Goal: Task Accomplishment & Management: Complete application form

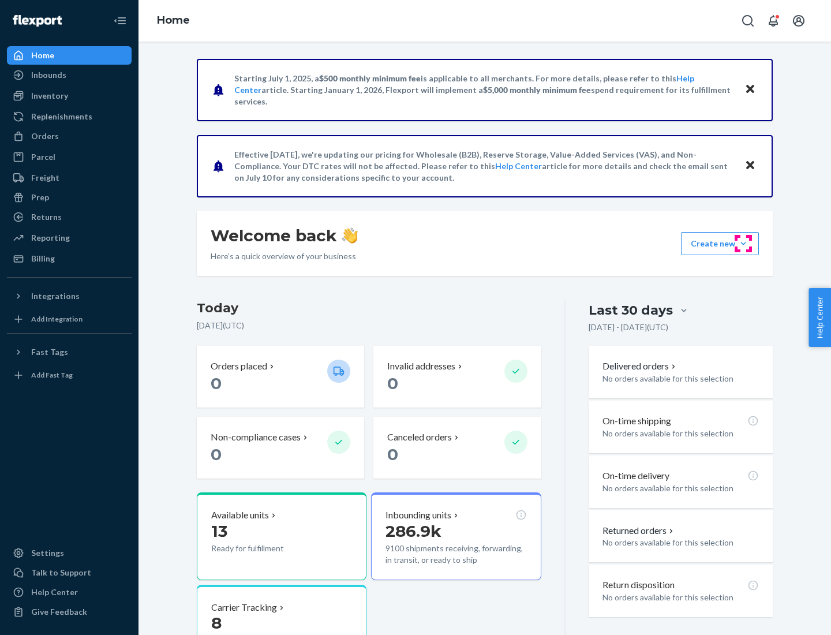
click at [744, 244] on button "Create new Create new inbound Create new order Create new product" at bounding box center [720, 243] width 78 height 23
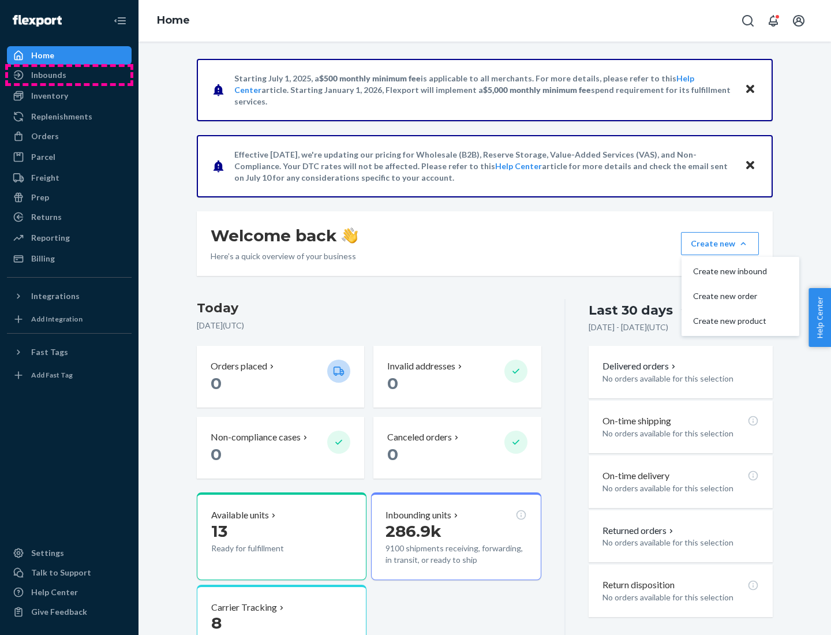
click at [69, 75] on div "Inbounds" at bounding box center [69, 75] width 122 height 16
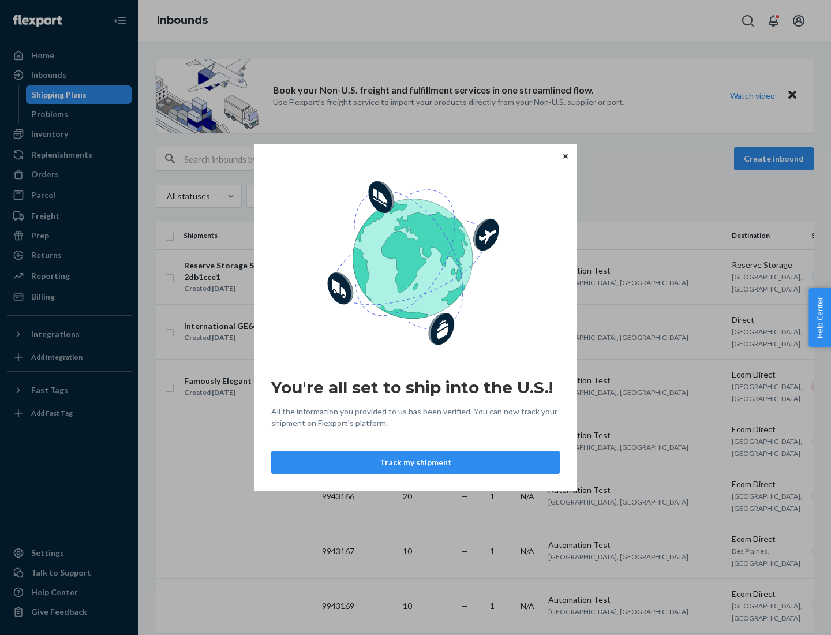
click at [416, 462] on button "Track my shipment" at bounding box center [415, 462] width 289 height 23
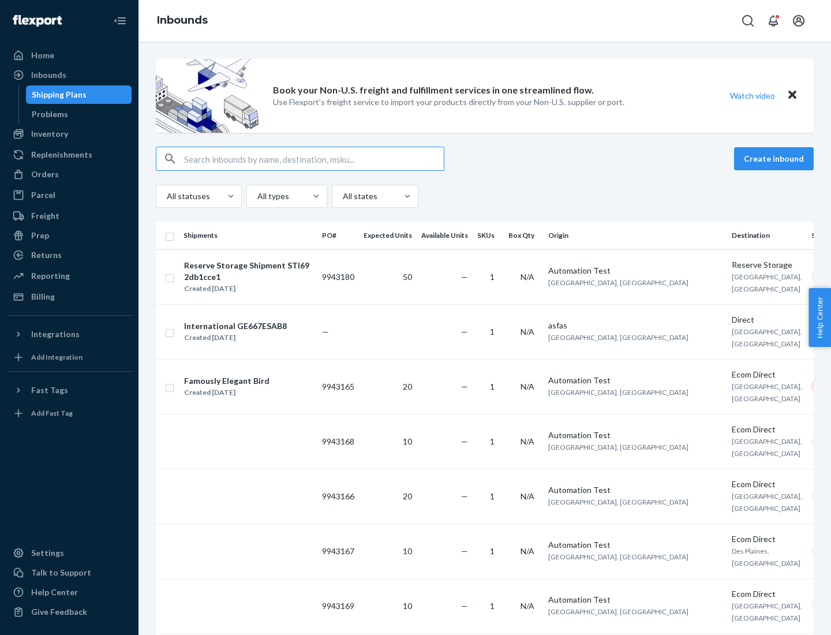
click at [776, 159] on button "Create inbound" at bounding box center [774, 158] width 80 height 23
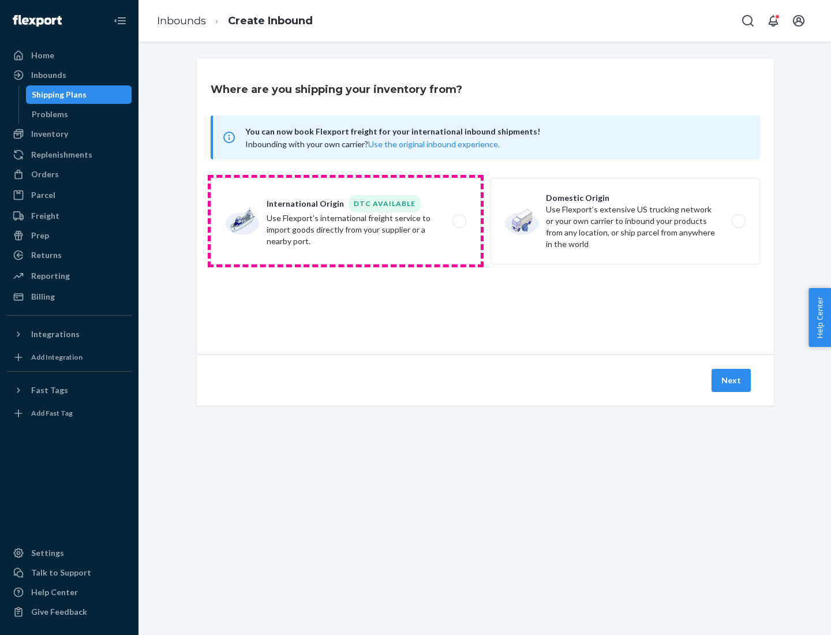
click at [346, 221] on label "International Origin DTC Available Use Flexport's international freight service…" at bounding box center [346, 221] width 270 height 87
click at [459, 221] on input "International Origin DTC Available Use Flexport's international freight service…" at bounding box center [463, 222] width 8 height 8
radio input "true"
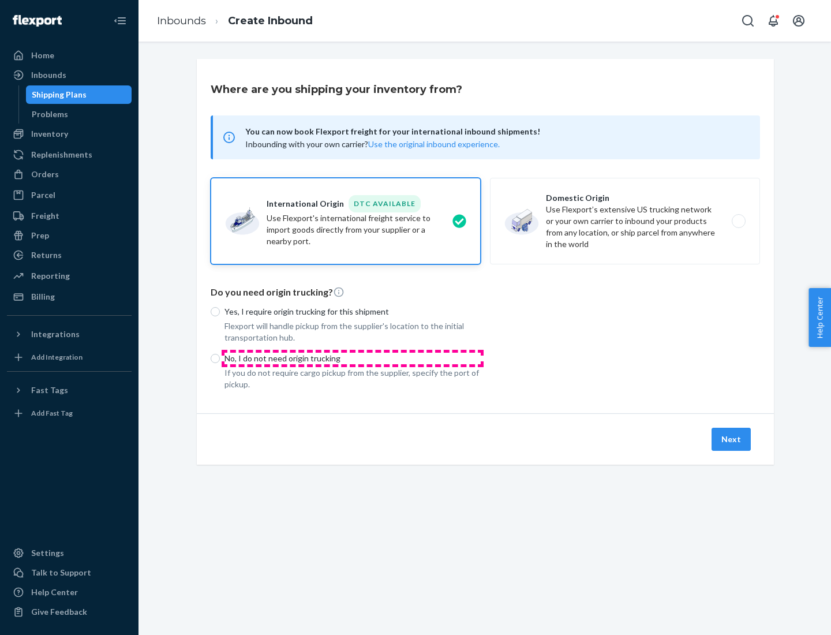
click at [353, 358] on p "No, I do not need origin trucking" at bounding box center [353, 359] width 256 height 12
click at [220, 358] on input "No, I do not need origin trucking" at bounding box center [215, 358] width 9 height 9
radio input "true"
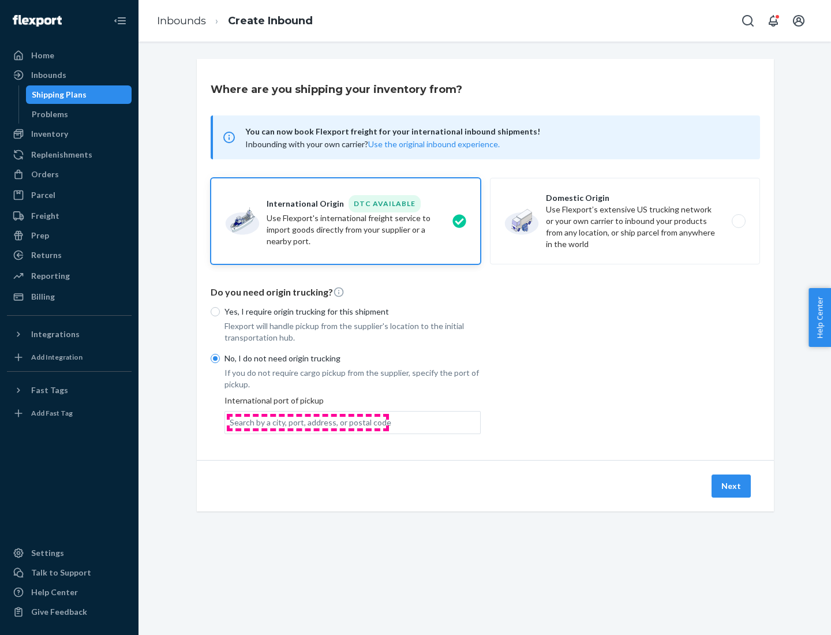
click at [308, 422] on div "Search by a city, port, address, or postal code" at bounding box center [311, 423] width 162 height 12
click at [231, 422] on input "Search by a city, port, address, or postal code" at bounding box center [230, 423] width 1 height 12
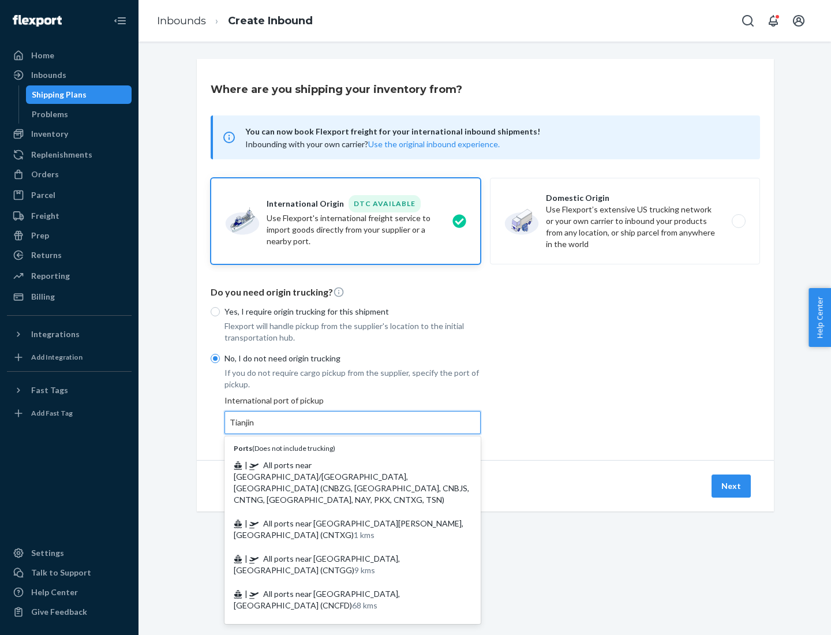
click at [341, 465] on span "| All ports near [GEOGRAPHIC_DATA]/[GEOGRAPHIC_DATA], [GEOGRAPHIC_DATA] (CNBZG,…" at bounding box center [352, 482] width 236 height 44
click at [255, 428] on input "Tianjin" at bounding box center [242, 423] width 25 height 12
type input "All ports near [GEOGRAPHIC_DATA]/[GEOGRAPHIC_DATA], [GEOGRAPHIC_DATA] (CNBZG, […"
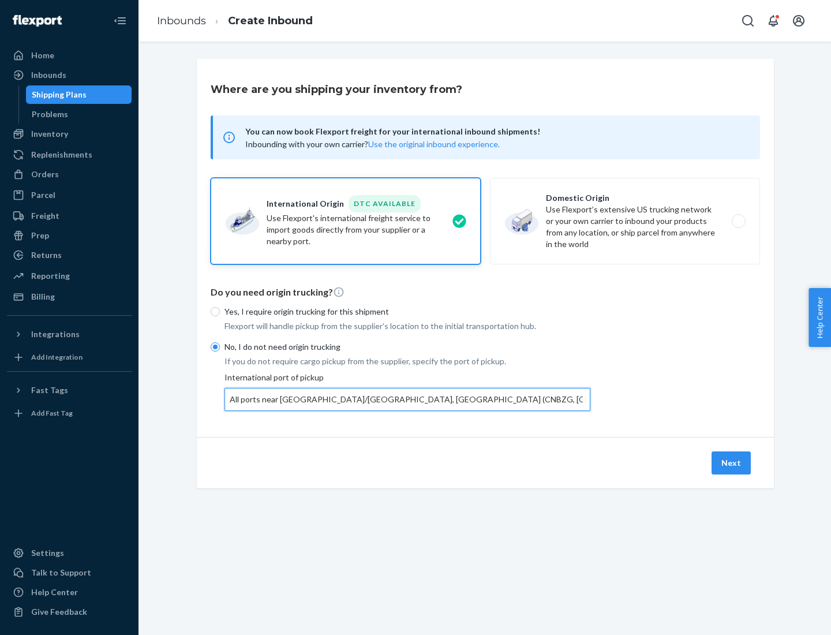
click at [732, 462] on button "Next" at bounding box center [731, 462] width 39 height 23
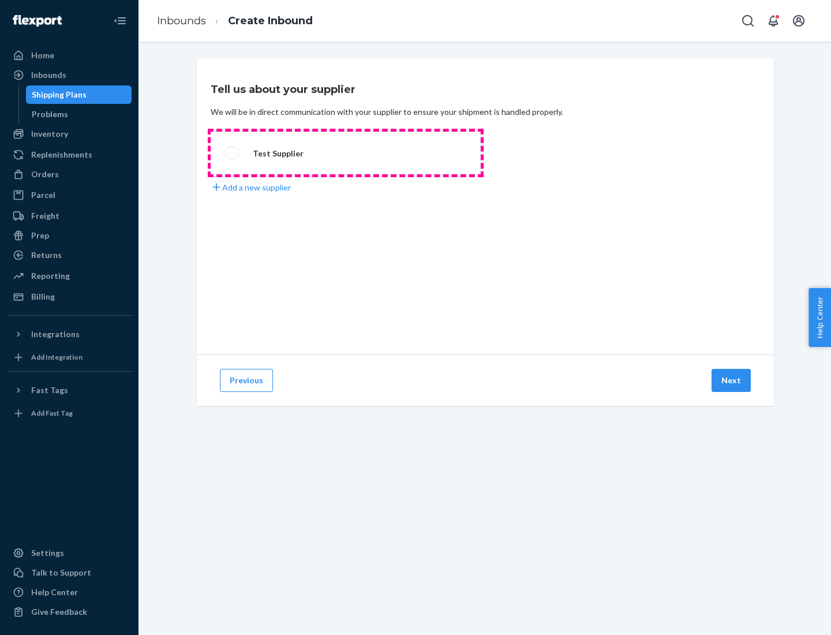
click at [346, 153] on label "Test Supplier" at bounding box center [346, 153] width 270 height 43
click at [233, 153] on input "Test Supplier" at bounding box center [229, 154] width 8 height 8
radio input "true"
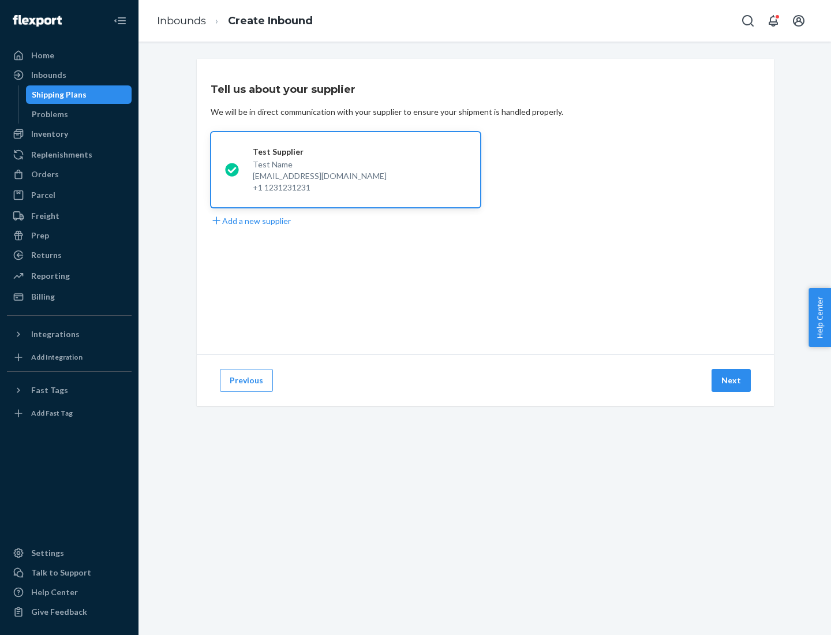
click at [732, 380] on button "Next" at bounding box center [731, 380] width 39 height 23
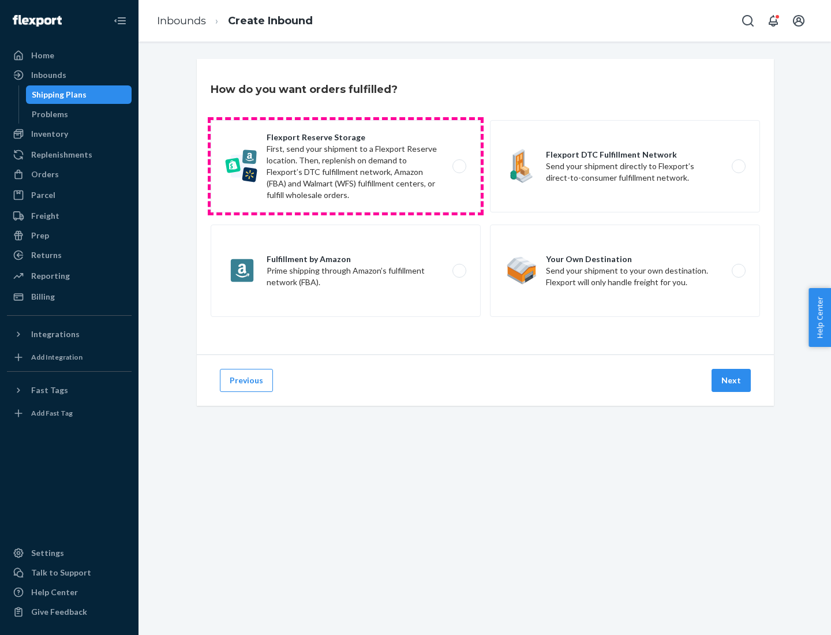
click at [346, 166] on label "Flexport Reserve Storage First, send your shipment to a Flexport Reserve locati…" at bounding box center [346, 166] width 270 height 92
click at [459, 166] on input "Flexport Reserve Storage First, send your shipment to a Flexport Reserve locati…" at bounding box center [463, 167] width 8 height 8
radio input "true"
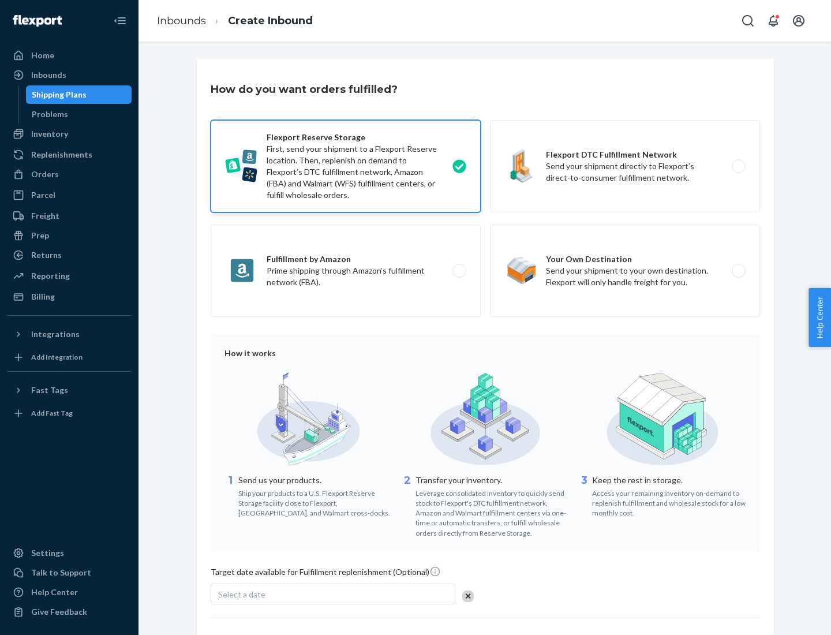
scroll to position [95, 0]
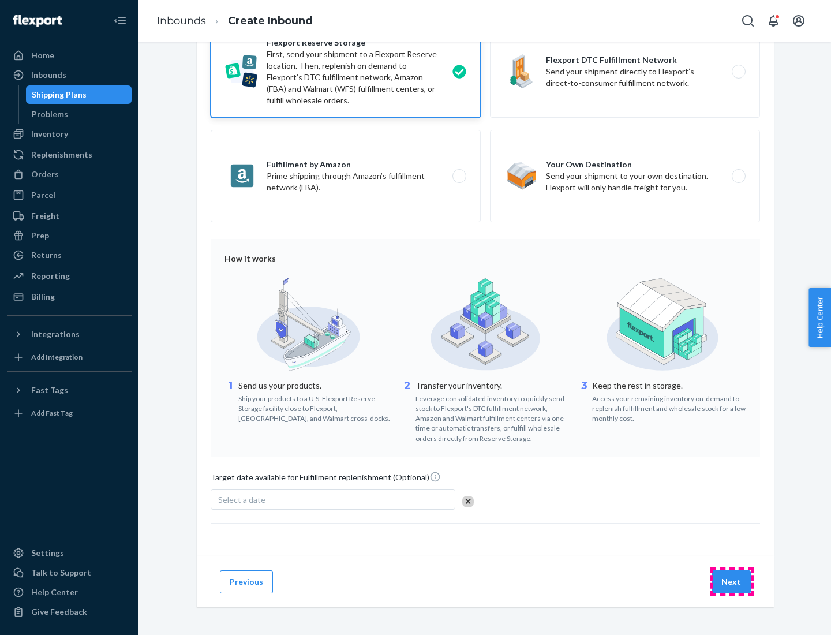
click at [732, 581] on button "Next" at bounding box center [731, 581] width 39 height 23
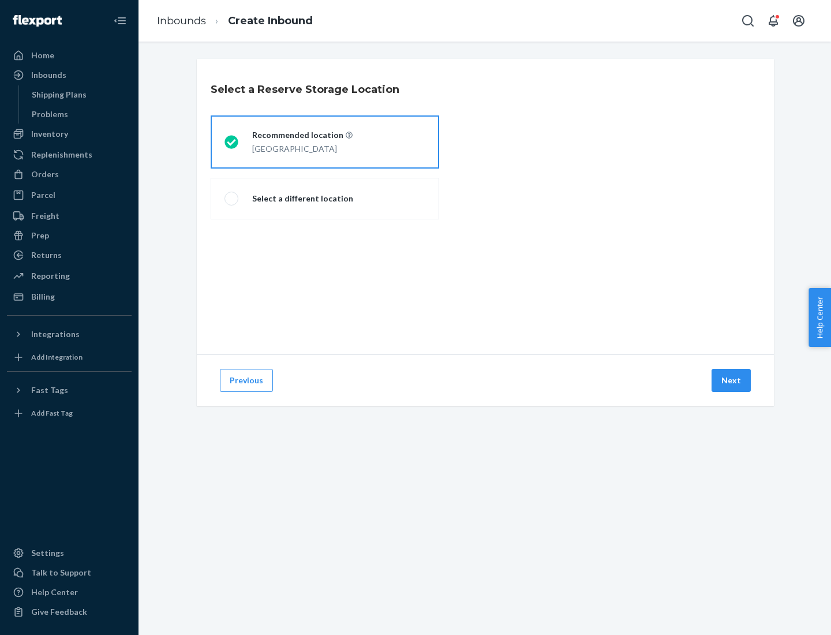
click at [325, 142] on div "[GEOGRAPHIC_DATA]" at bounding box center [302, 148] width 100 height 14
click at [232, 142] on input "Recommended location [GEOGRAPHIC_DATA]" at bounding box center [229, 143] width 8 height 8
click at [732, 380] on button "Next" at bounding box center [731, 380] width 39 height 23
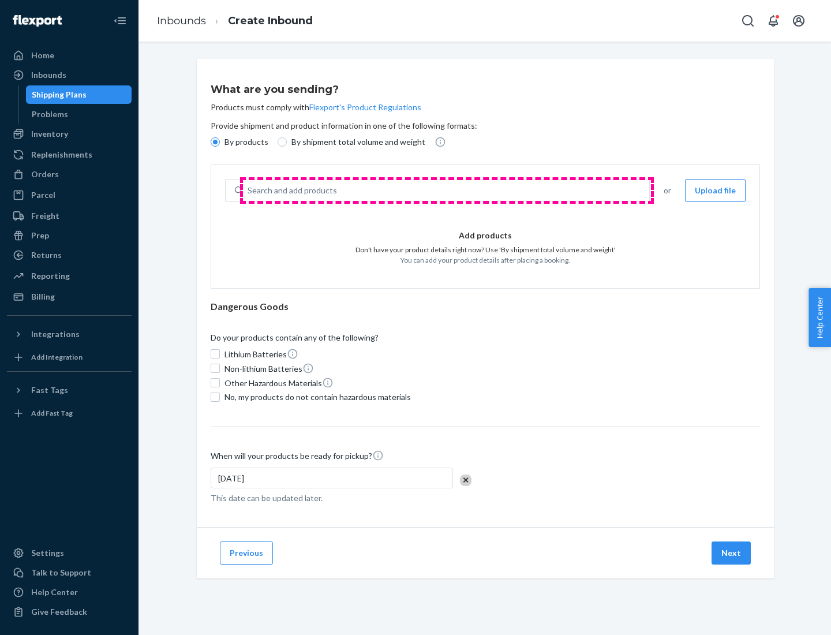
click at [447, 191] on div "Search and add products" at bounding box center [446, 190] width 406 height 21
click at [249, 191] on input "Search and add products" at bounding box center [248, 191] width 1 height 12
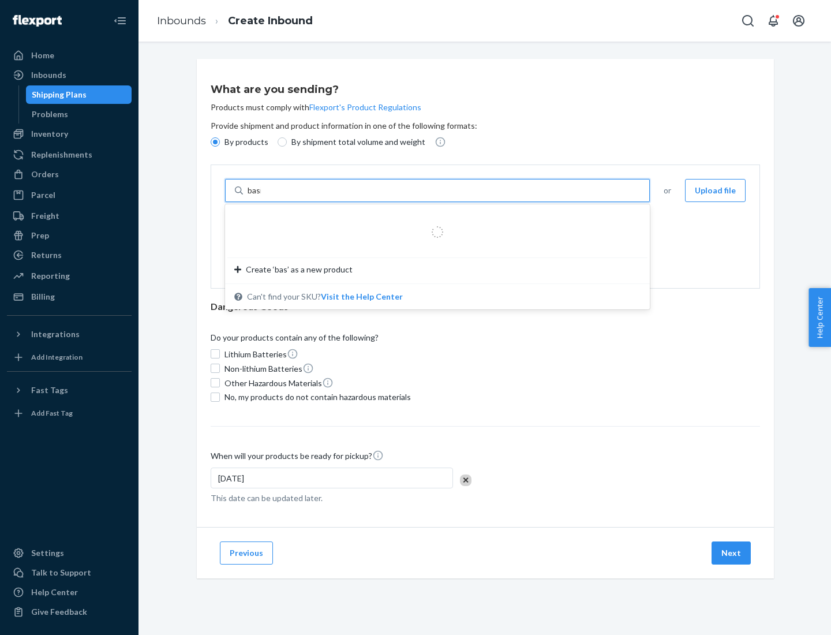
type input "basic"
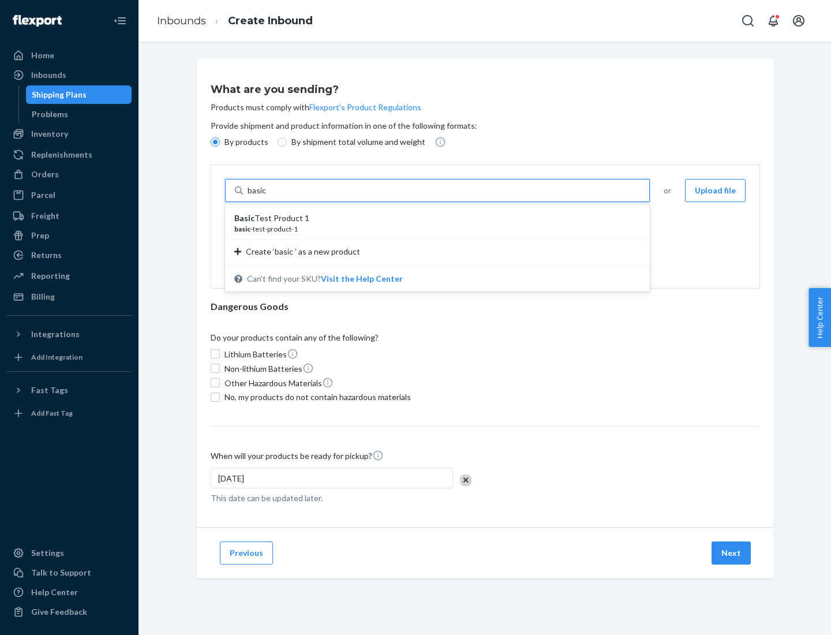
click at [434, 218] on div "Basic Test Product 1" at bounding box center [432, 218] width 397 height 12
click at [268, 196] on input "basic" at bounding box center [258, 191] width 21 height 12
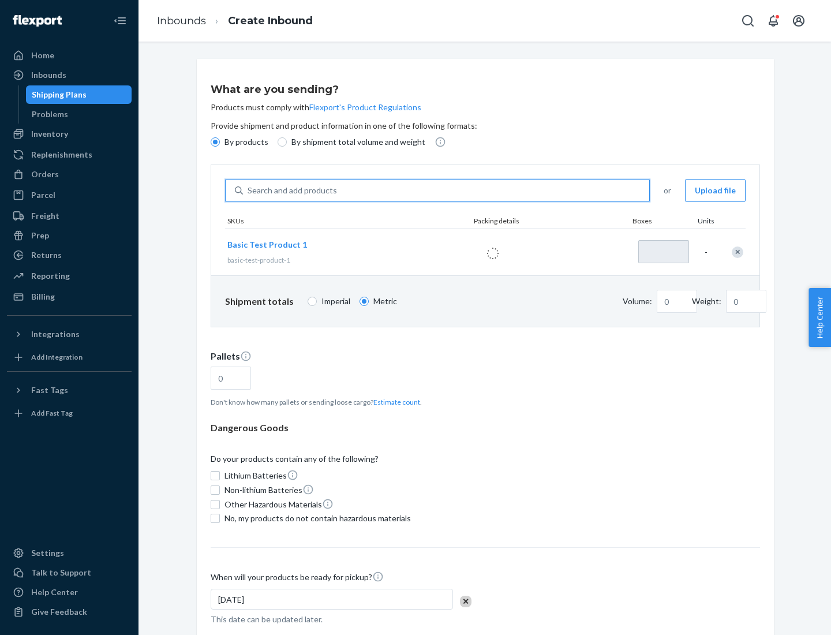
type input "1"
type input "1.09"
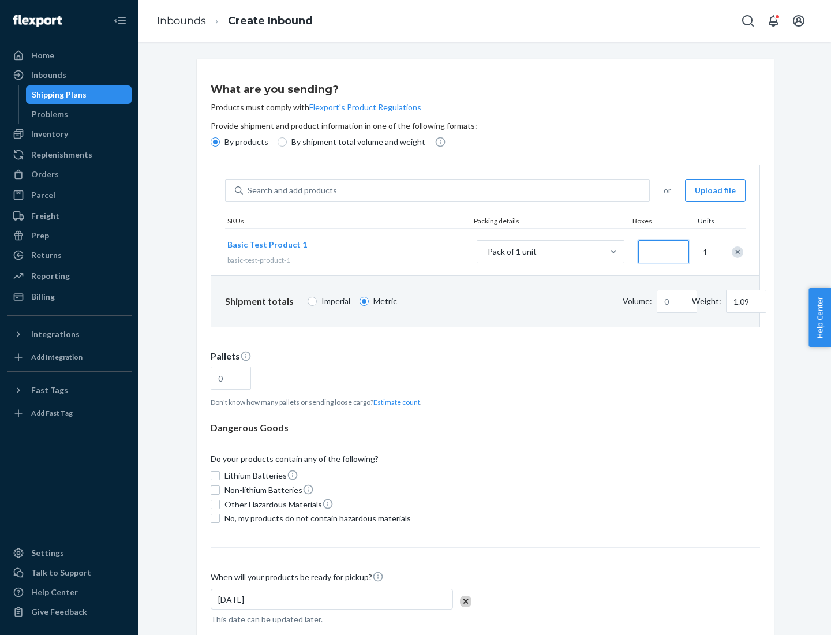
type input "3.27"
type input "3"
type input "0.01"
type input "32.66"
type input "300"
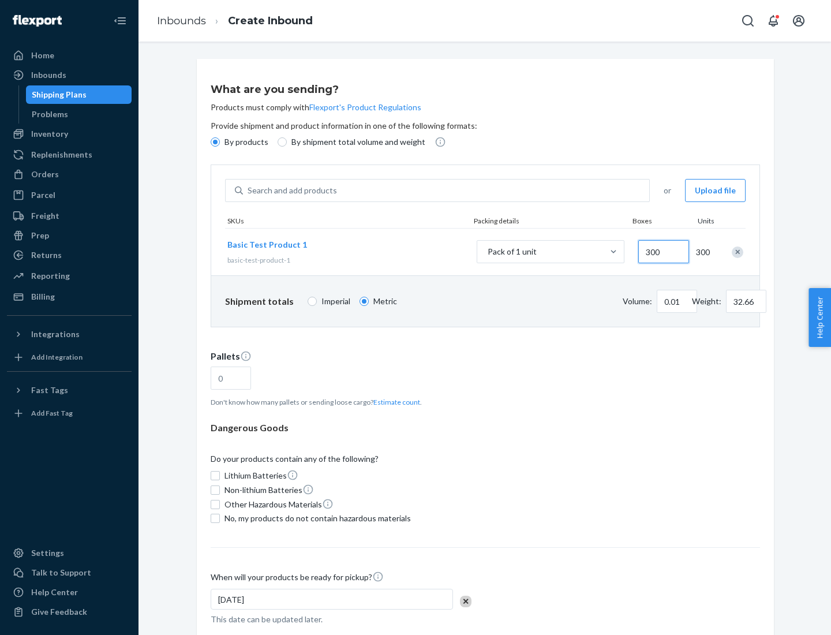
type input "0.07"
type input "326.59"
type input "3000"
type input "0.68"
type input "3265.86"
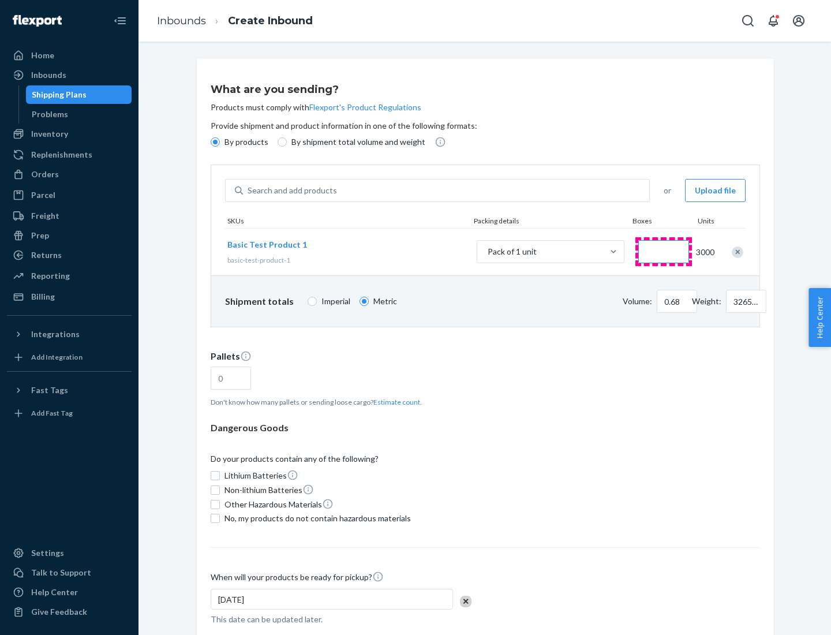
type input "1.09"
type input "1"
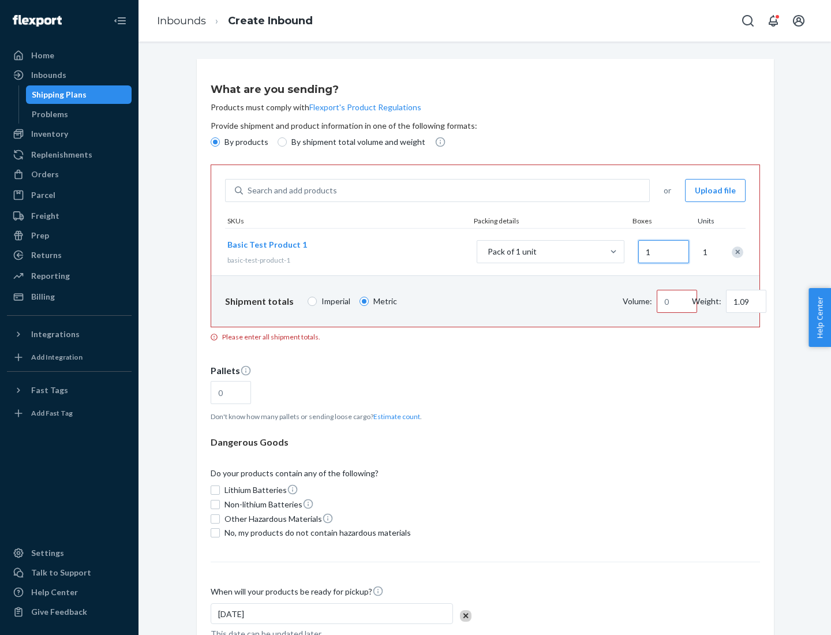
type input "10.89"
type input "10"
type input "0.02"
type input "108.86"
type input "100"
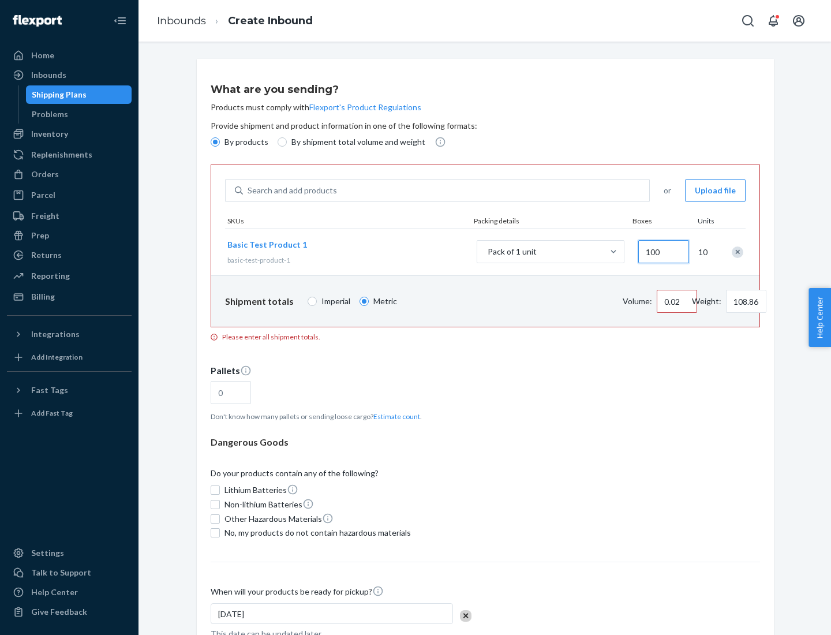
type input "0.23"
type input "1088.62"
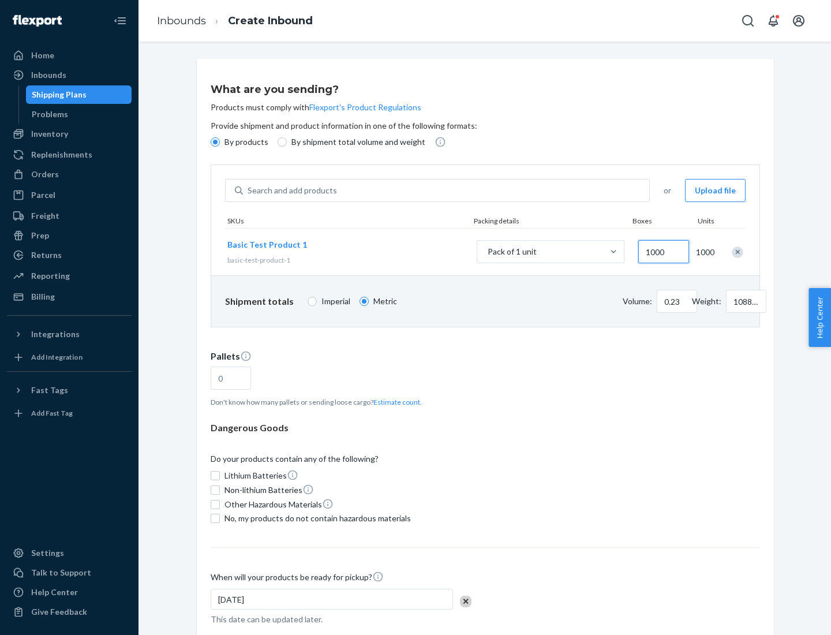
scroll to position [40, 0]
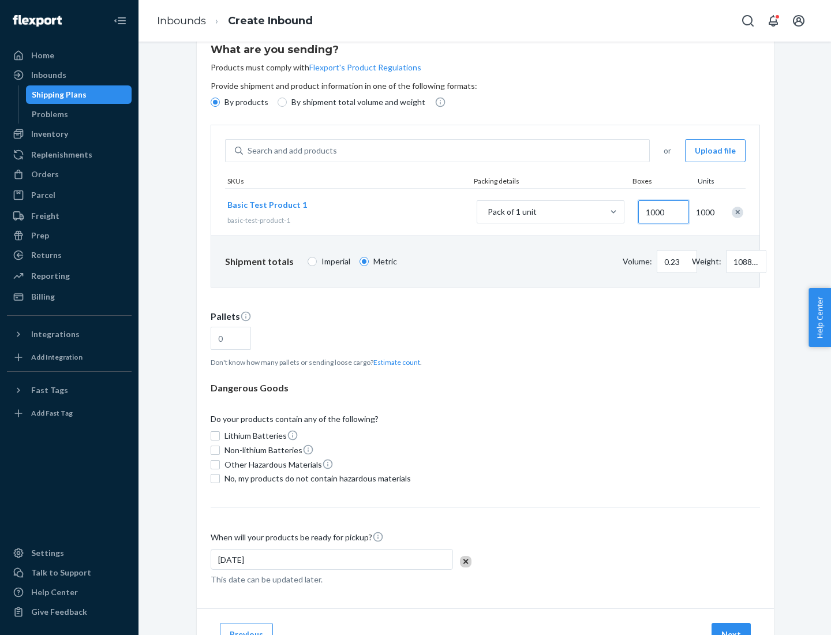
type input "1000"
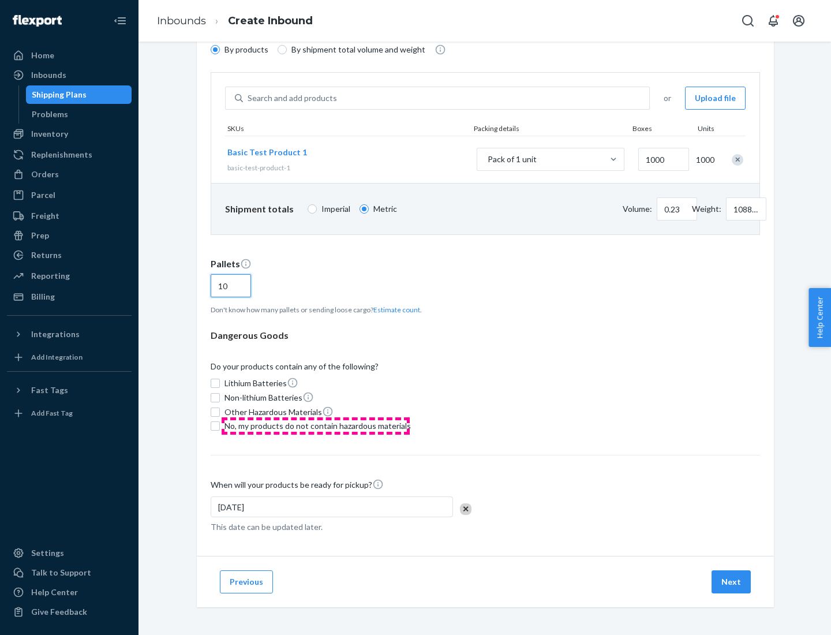
type input "10"
click at [316, 426] on span "No, my products do not contain hazardous materials" at bounding box center [318, 426] width 186 height 12
click at [220, 426] on input "No, my products do not contain hazardous materials" at bounding box center [215, 425] width 9 height 9
checkbox input "true"
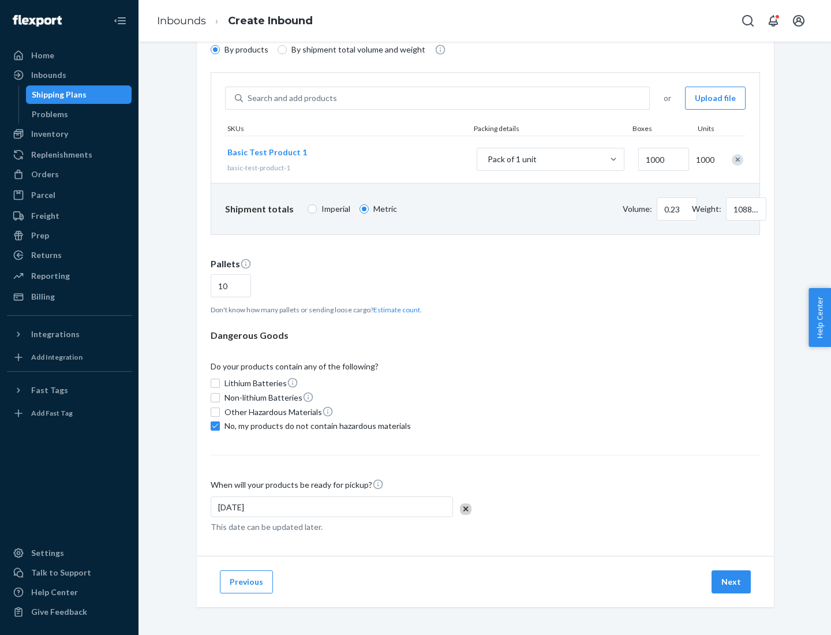
click at [732, 582] on button "Next" at bounding box center [731, 581] width 39 height 23
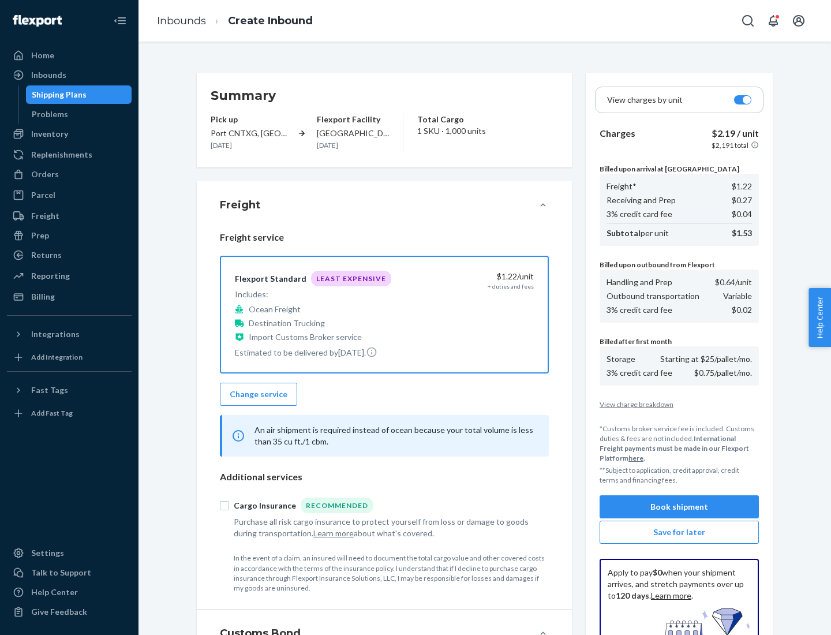
scroll to position [169, 0]
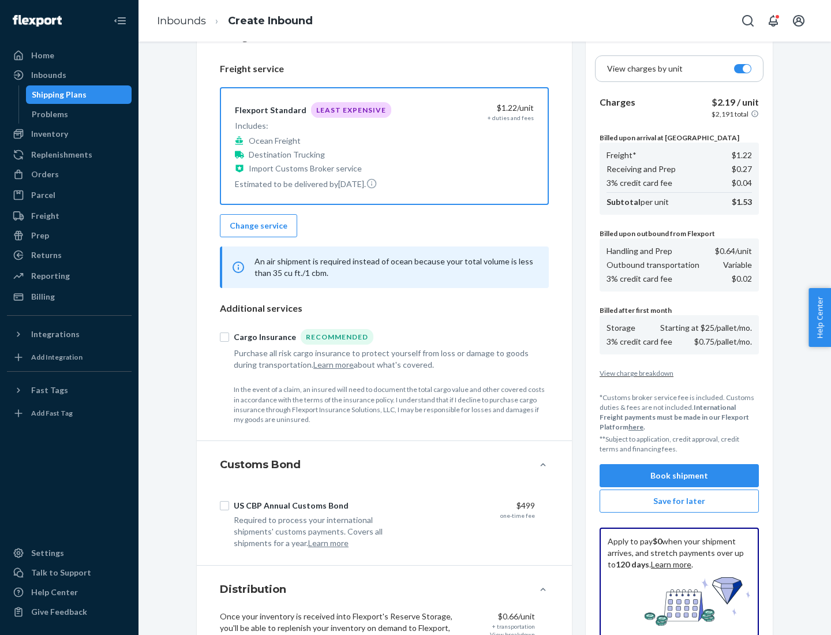
click at [679, 476] on button "Book shipment" at bounding box center [679, 475] width 159 height 23
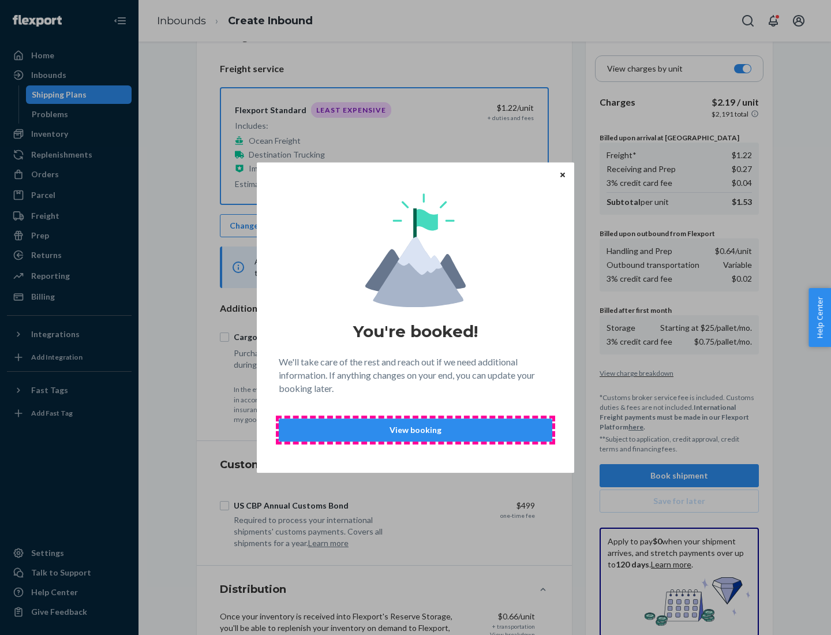
click at [416, 430] on p "View booking" at bounding box center [416, 430] width 254 height 12
